Goal: Task Accomplishment & Management: Use online tool/utility

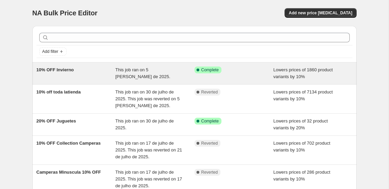
click at [196, 68] on icon at bounding box center [197, 69] width 7 height 7
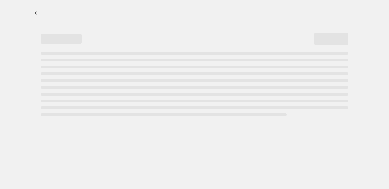
select select "percentage"
select select "collection"
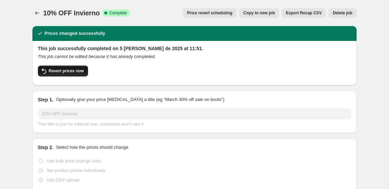
click at [78, 65] on button "Revert prices now" at bounding box center [63, 70] width 50 height 11
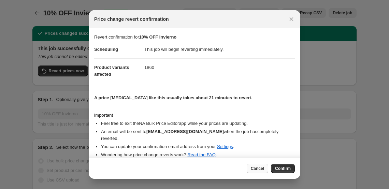
click at [253, 167] on span "Cancel" at bounding box center [257, 168] width 13 height 5
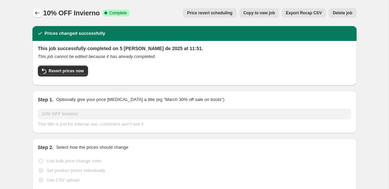
click at [39, 13] on icon "Price change jobs" at bounding box center [37, 13] width 7 height 7
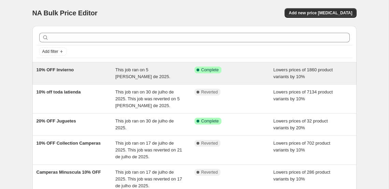
click at [221, 71] on span "Success Complete Complete" at bounding box center [207, 69] width 27 height 7
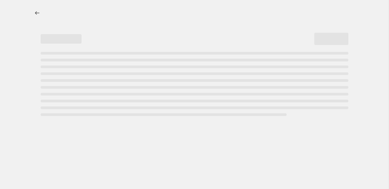
select select "percentage"
select select "collection"
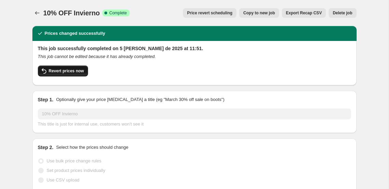
click at [76, 73] on span "Revert prices now" at bounding box center [66, 70] width 35 height 5
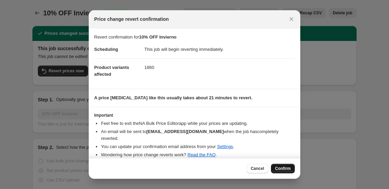
click at [279, 166] on span "Confirm" at bounding box center [283, 168] width 16 height 5
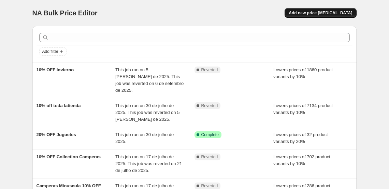
click at [318, 17] on button "Add new price [MEDICAL_DATA]" at bounding box center [320, 13] width 72 height 10
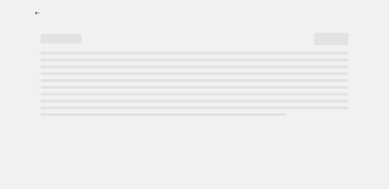
select select "percentage"
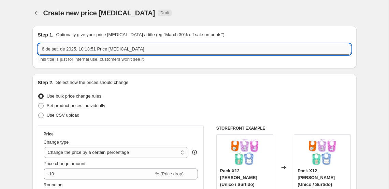
click at [130, 47] on input "6 de set. de 2025, 10:13:51 Price change job" at bounding box center [194, 49] width 313 height 11
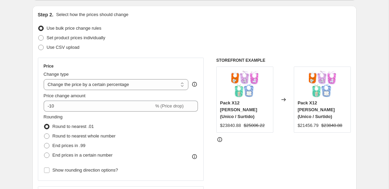
scroll to position [68, 0]
type input "25% OFF INvierno"
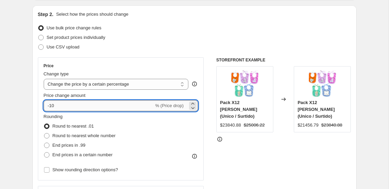
click at [89, 108] on input "-10" at bounding box center [99, 105] width 110 height 11
type input "-1"
type input "-25"
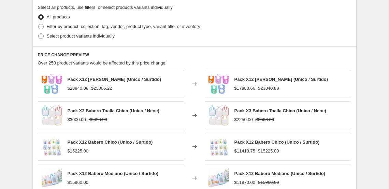
scroll to position [342, 0]
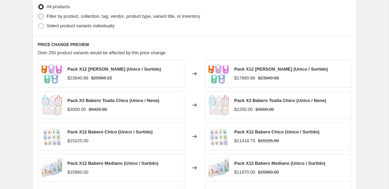
click at [91, 15] on span "Filter by product, collection, tag, vendor, product type, variant title, or inv…" at bounding box center [123, 16] width 153 height 5
click at [39, 14] on input "Filter by product, collection, tag, vendor, product type, variant title, or inv…" at bounding box center [38, 14] width 0 height 0
radio input "true"
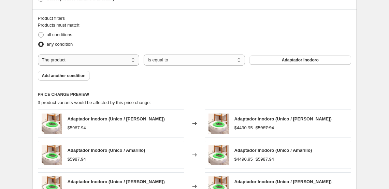
scroll to position [373, 0]
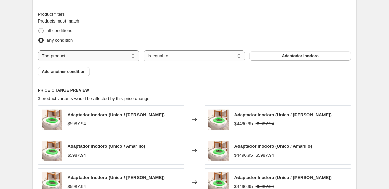
click at [105, 53] on select "The product The product's collection The product's tag The product's vendor The…" at bounding box center [88, 55] width 101 height 11
select select "collection"
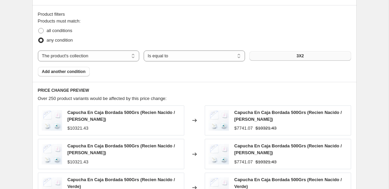
click at [273, 56] on button "3X2" at bounding box center [299, 56] width 101 height 10
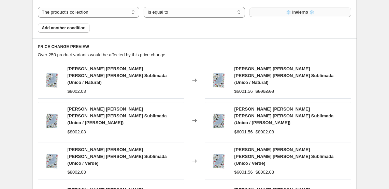
scroll to position [571, 0]
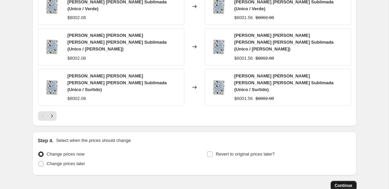
click at [342, 183] on span "Continue" at bounding box center [344, 185] width 18 height 5
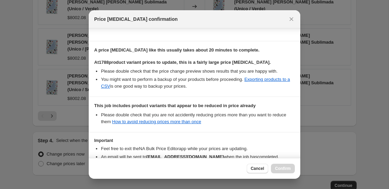
scroll to position [136, 0]
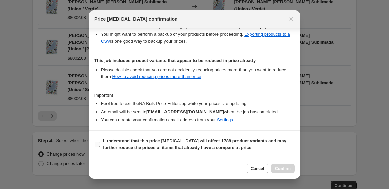
click at [214, 151] on span "I understand that this price change job will affect 1788 product variants and m…" at bounding box center [199, 144] width 192 height 14
click at [100, 147] on input "I understand that this price change job will affect 1788 product variants and m…" at bounding box center [96, 144] width 5 height 5
checkbox input "true"
click at [279, 166] on span "Confirm" at bounding box center [283, 168] width 16 height 5
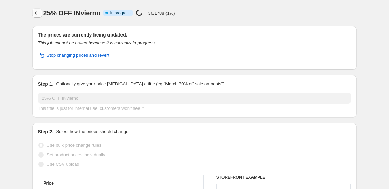
click at [38, 14] on icon "Price change jobs" at bounding box center [37, 13] width 7 height 7
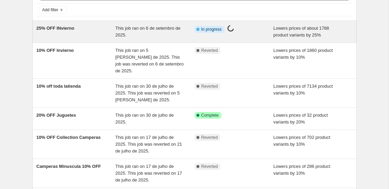
scroll to position [42, 0]
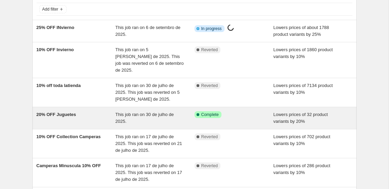
click at [85, 107] on div "20% OFF Juguetes This job ran on 30 de julho de 2025. Success Complete Complete…" at bounding box center [194, 118] width 324 height 22
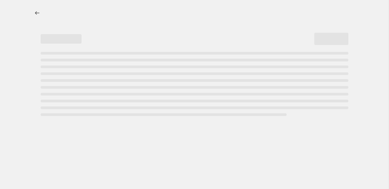
select select "percentage"
select select "product_type"
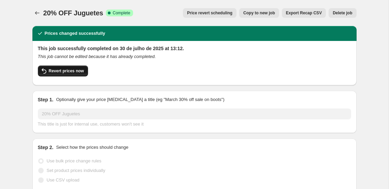
click at [81, 75] on button "Revert prices now" at bounding box center [63, 70] width 50 height 11
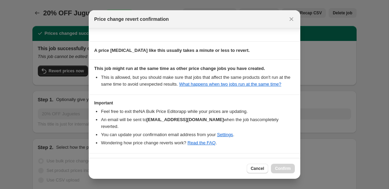
scroll to position [70, 0]
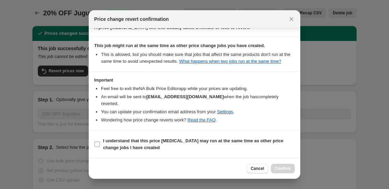
click at [163, 144] on span "I understand that this price change job may run at the same time as other price…" at bounding box center [199, 144] width 192 height 14
click at [100, 144] on input "I understand that this price change job may run at the same time as other price…" at bounding box center [96, 144] width 5 height 5
checkbox input "true"
click at [276, 168] on span "Confirm" at bounding box center [283, 168] width 16 height 5
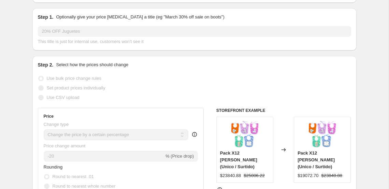
scroll to position [0, 0]
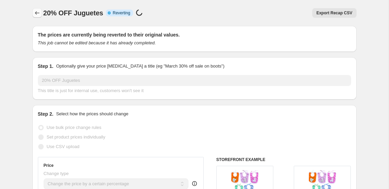
click at [39, 14] on icon "Price change jobs" at bounding box center [37, 13] width 7 height 7
